Goal: Check status: Check status

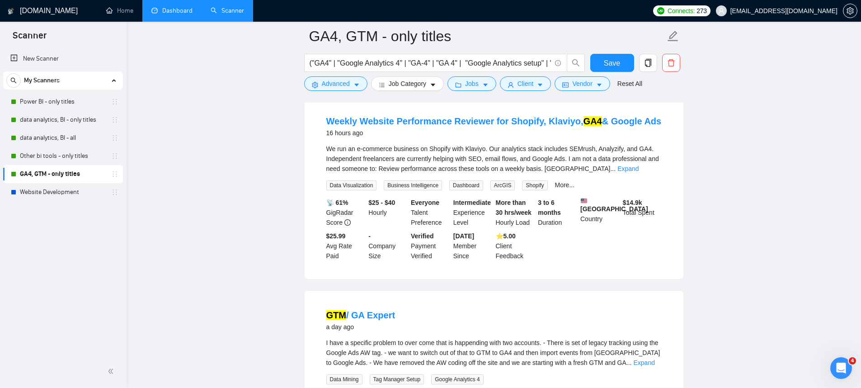
click at [168, 9] on link "Dashboard" at bounding box center [171, 11] width 41 height 8
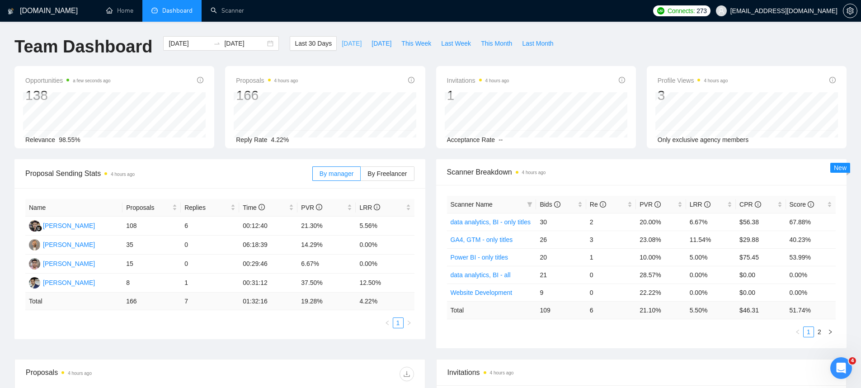
click at [347, 48] on span "[DATE]" at bounding box center [352, 43] width 20 height 10
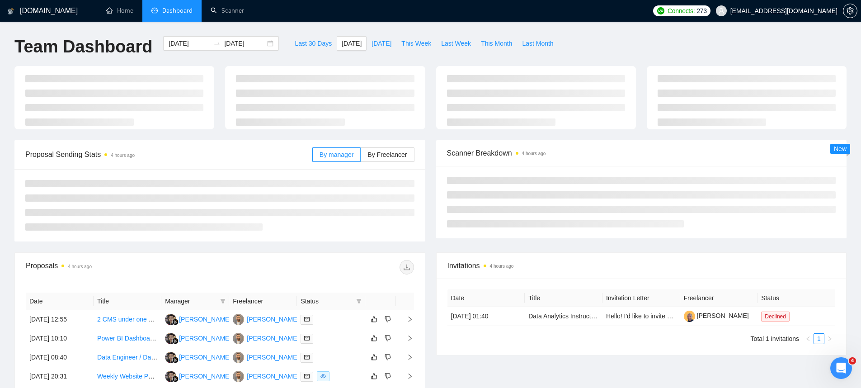
type input "[DATE]"
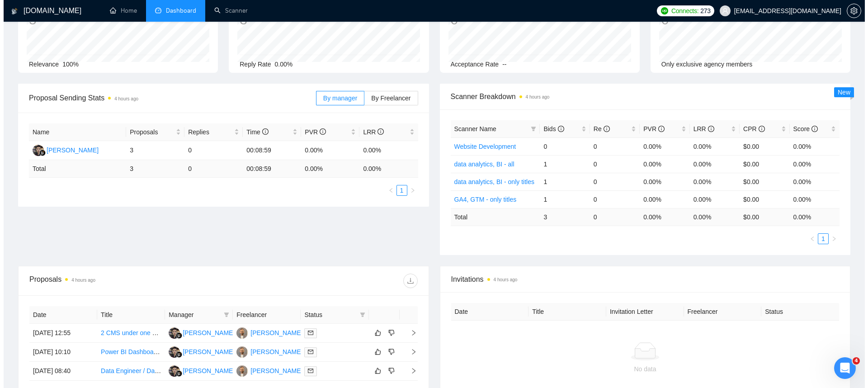
scroll to position [112, 0]
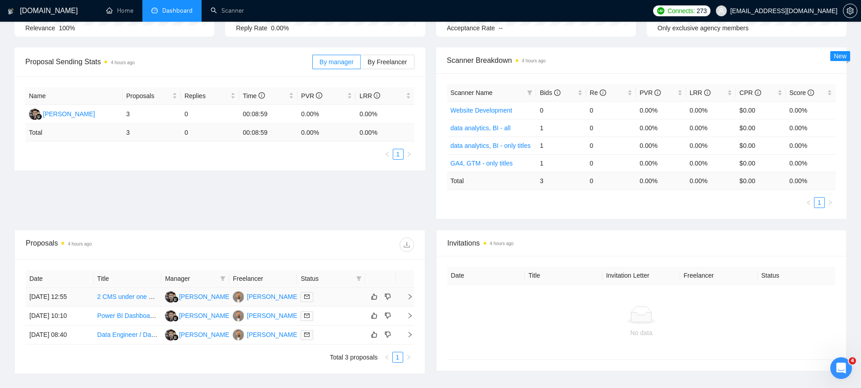
click at [56, 303] on td "[DATE] 12:55" at bounding box center [60, 296] width 68 height 19
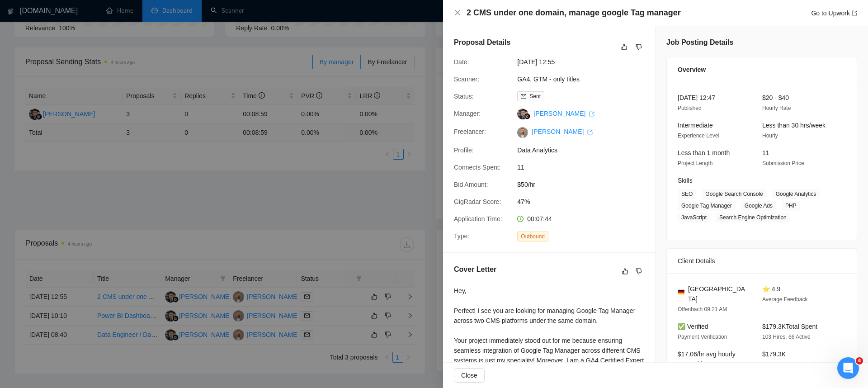
click at [57, 298] on div at bounding box center [434, 194] width 868 height 388
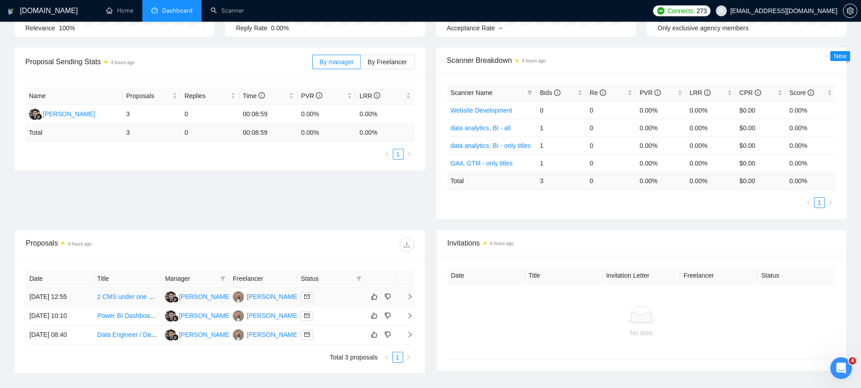
click at [57, 298] on td "[DATE] 12:55" at bounding box center [60, 296] width 68 height 19
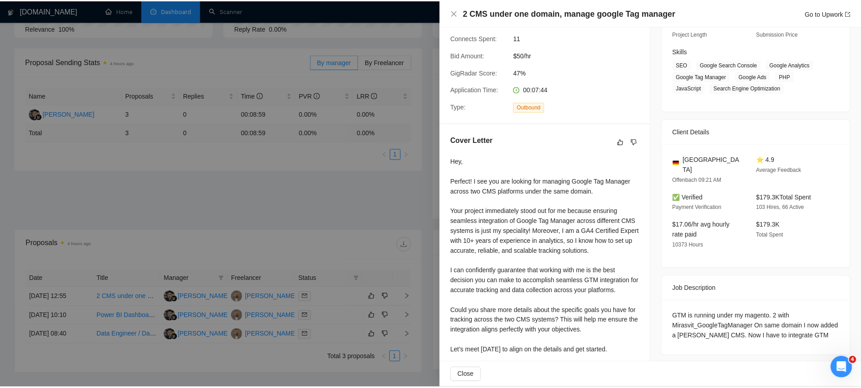
scroll to position [186, 0]
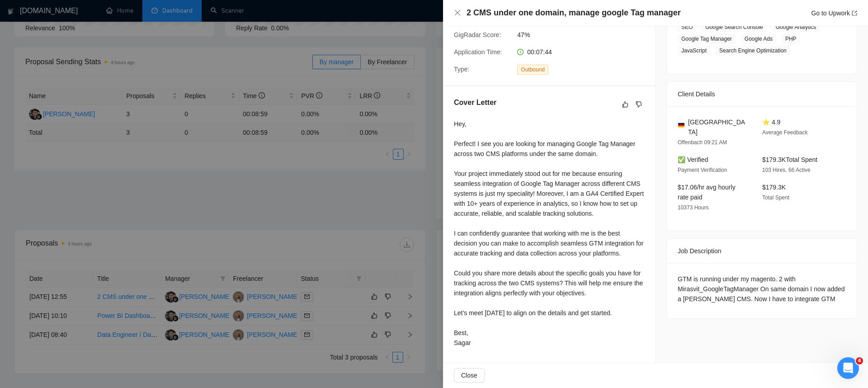
click at [56, 295] on div at bounding box center [434, 194] width 868 height 388
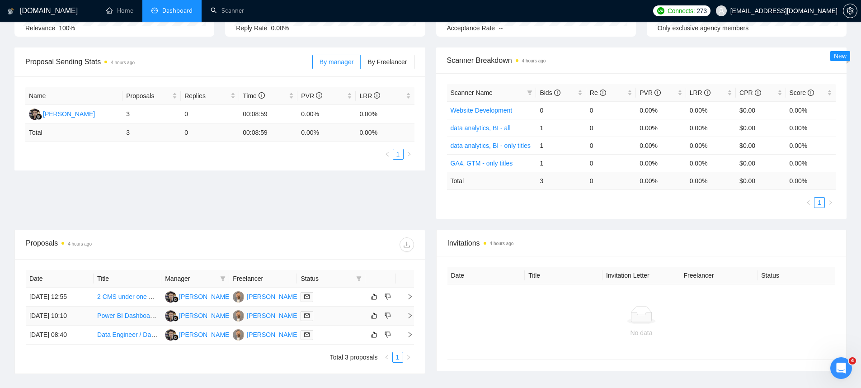
click at [55, 318] on td "[DATE] 10:10" at bounding box center [60, 315] width 68 height 19
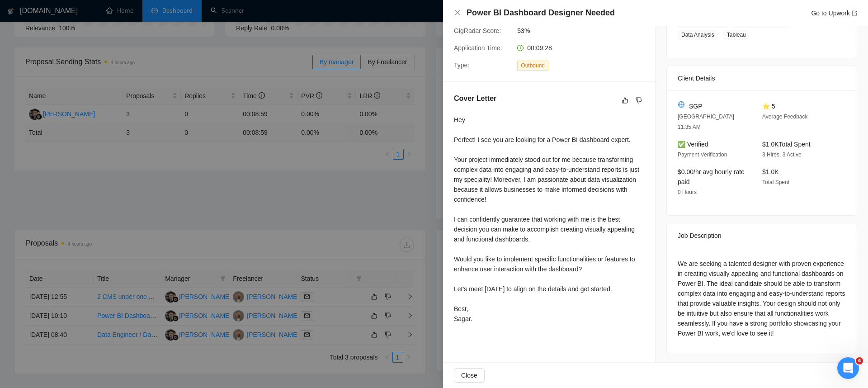
scroll to position [0, 0]
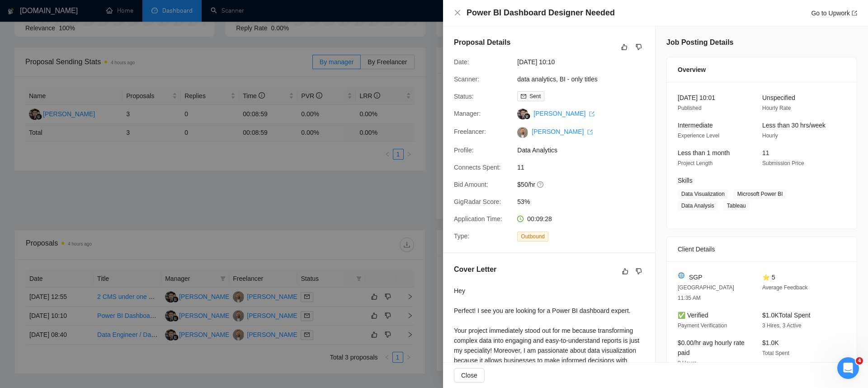
click at [425, 300] on div at bounding box center [434, 194] width 868 height 388
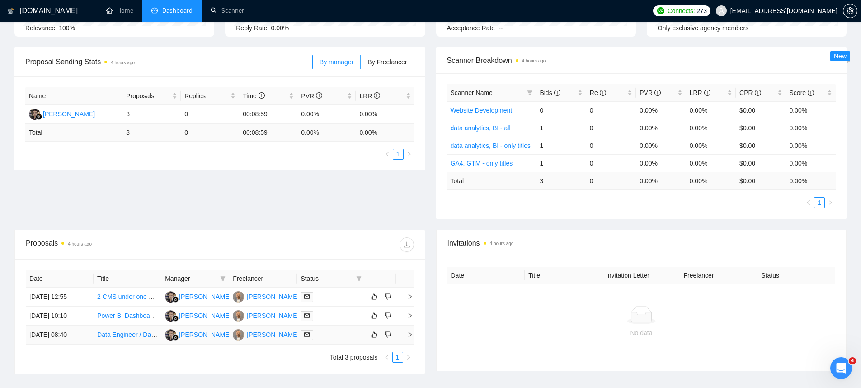
click at [69, 333] on td "[DATE] 08:40" at bounding box center [60, 334] width 68 height 19
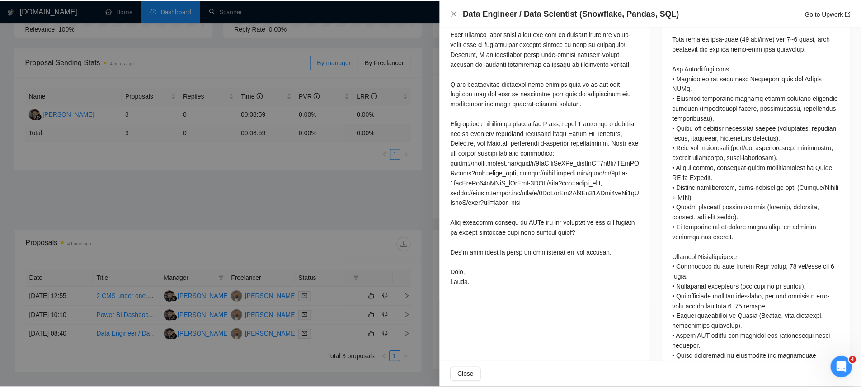
scroll to position [412, 0]
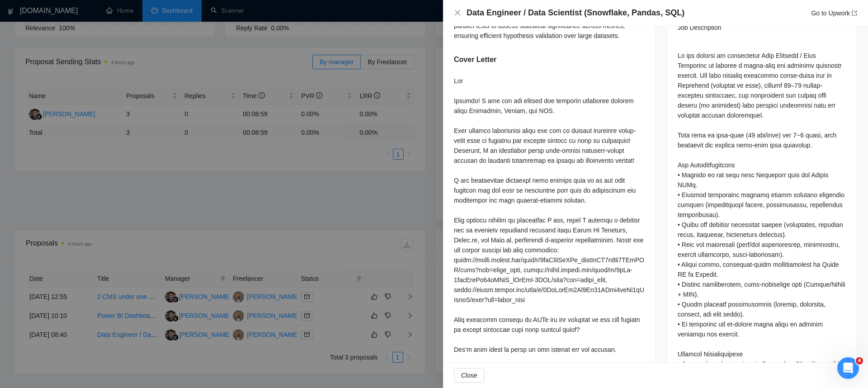
click at [362, 295] on div at bounding box center [434, 194] width 868 height 388
